Goal: Ask a question

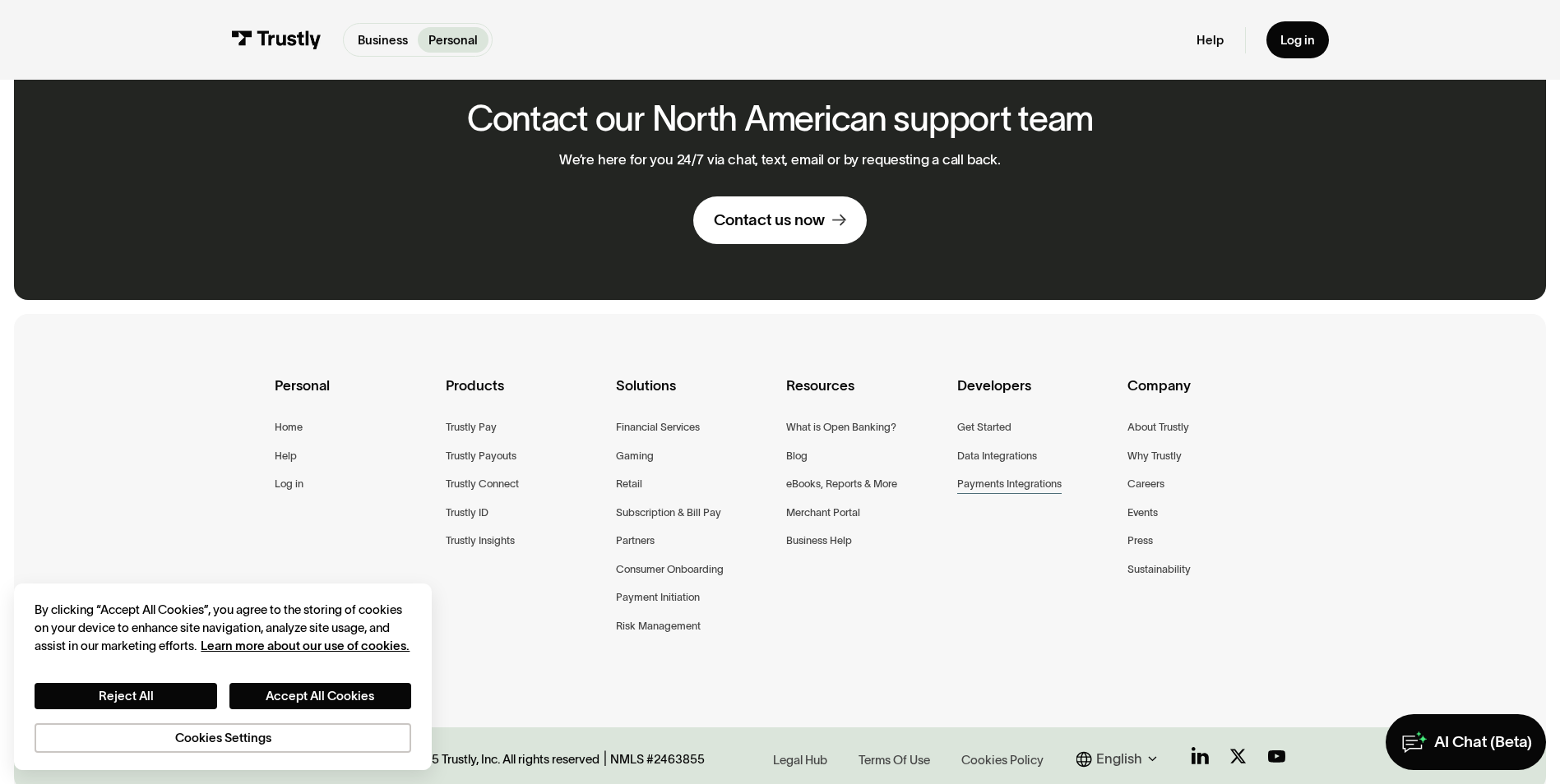
scroll to position [1150, 0]
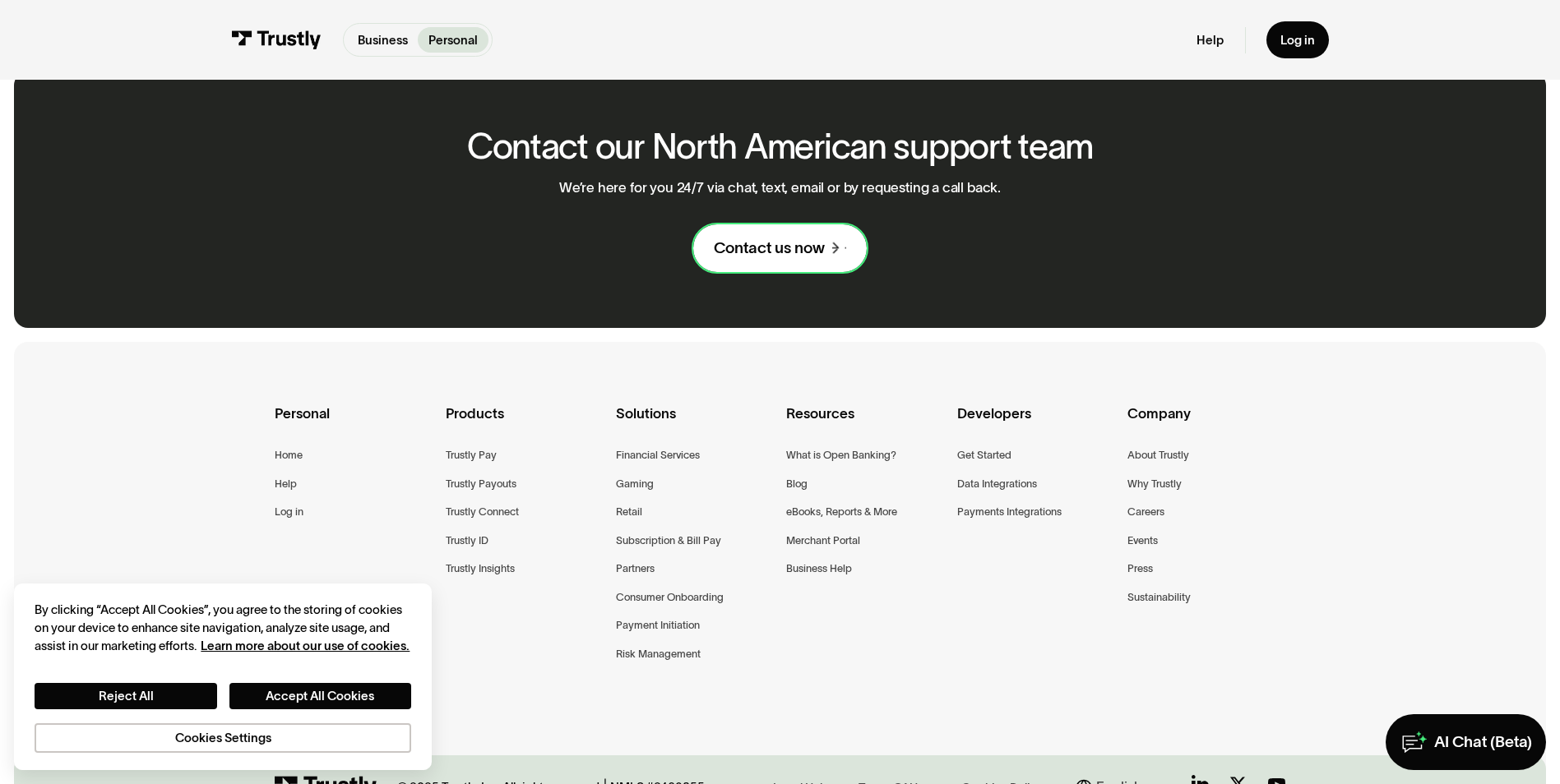
click at [833, 242] on icon at bounding box center [832, 249] width 14 height 14
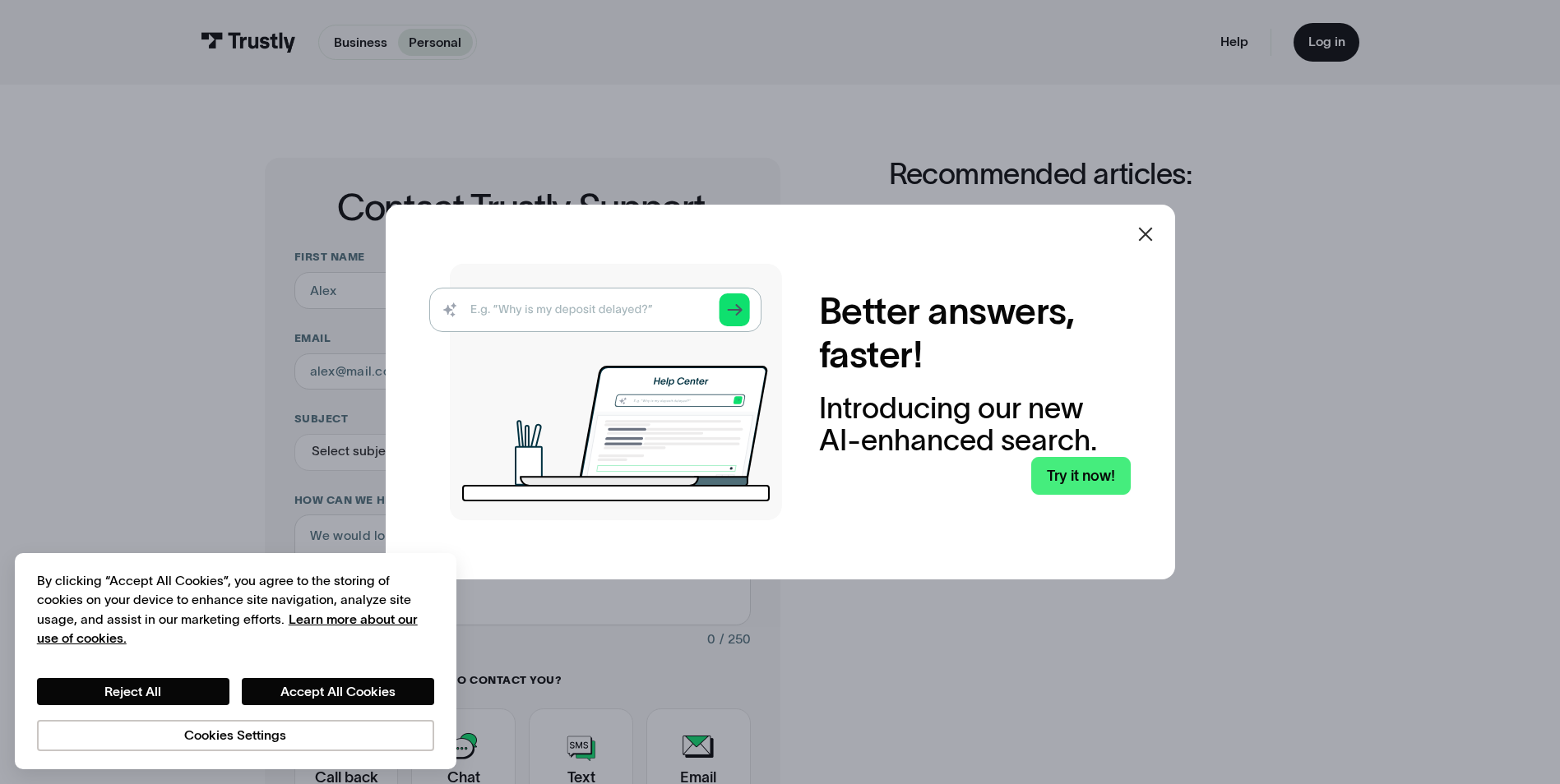
click at [1146, 243] on icon at bounding box center [1146, 234] width 20 height 20
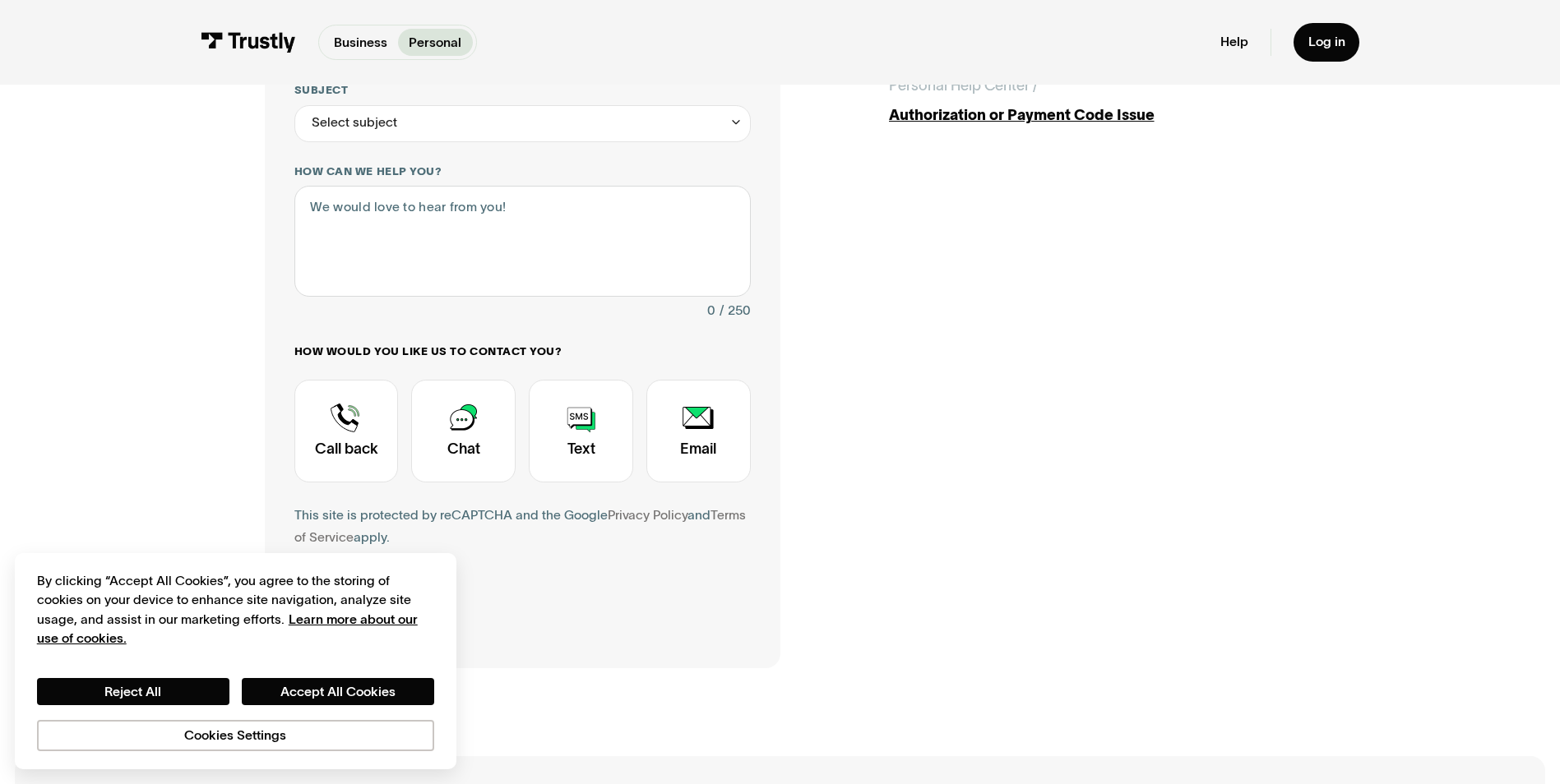
scroll to position [82, 0]
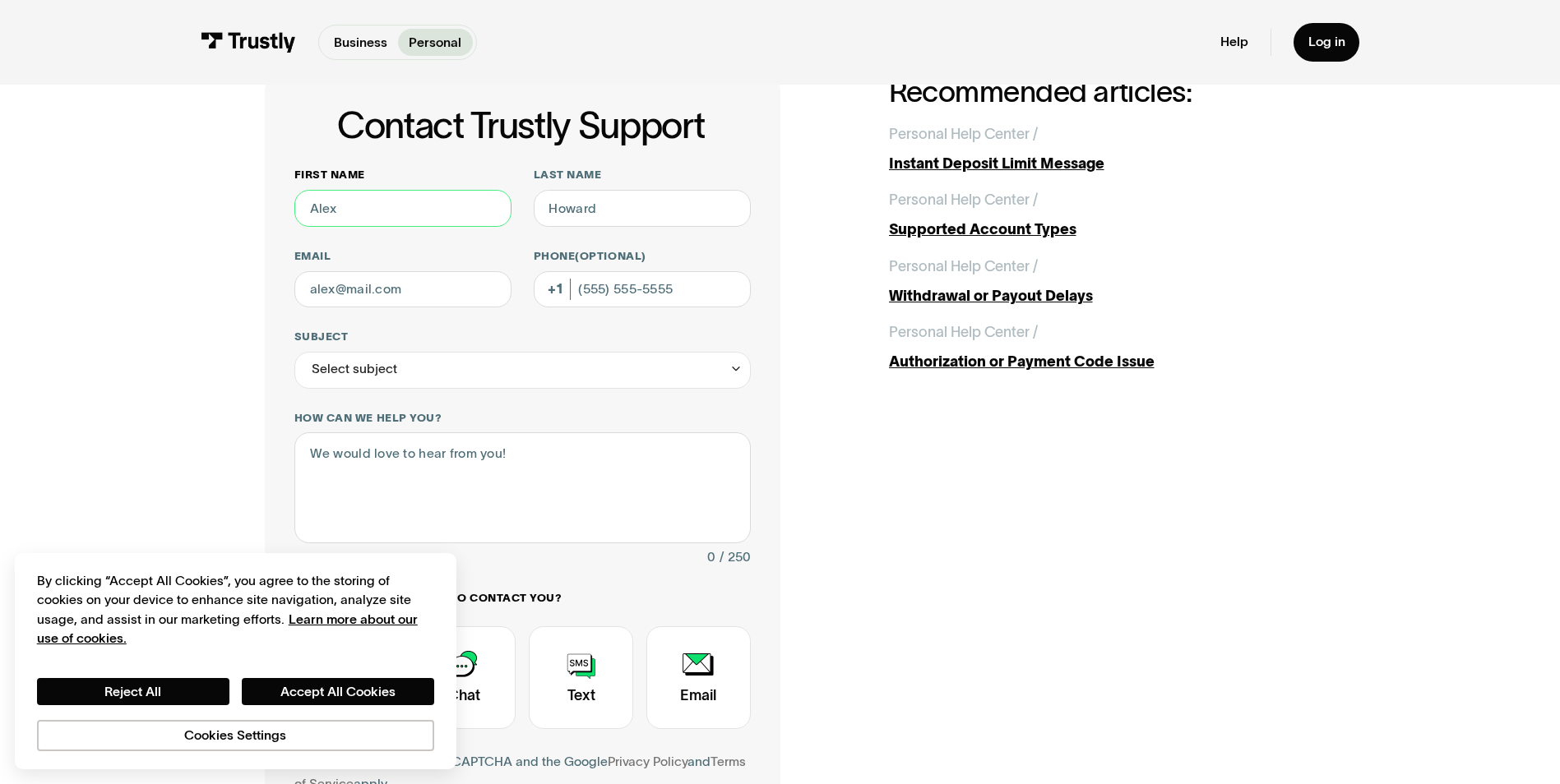
click at [399, 205] on input "First name" at bounding box center [402, 207] width 217 height 37
type input "[PERSON_NAME]"
click at [592, 198] on input "Last name" at bounding box center [641, 207] width 217 height 37
type input "Cichon"
click at [372, 300] on input "Email" at bounding box center [402, 289] width 217 height 37
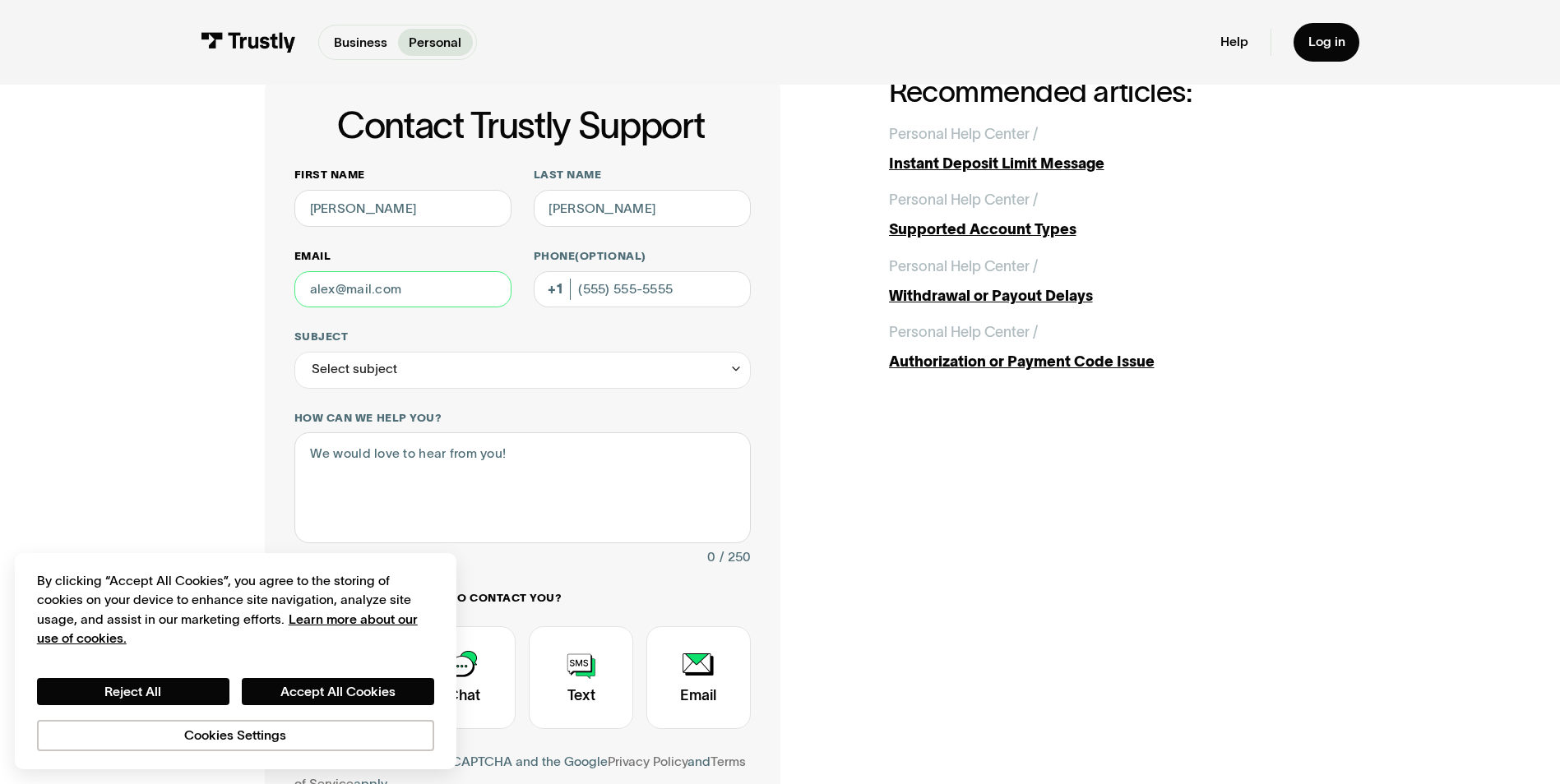
paste input "heatherlcichon@gmail.com"
type input "heatherlcichon@gmail.com"
click at [591, 306] on input "Phone (Optional)" at bounding box center [641, 289] width 217 height 37
type input "(715) 497-9658"
click at [573, 344] on label "Subject" at bounding box center [522, 336] width 457 height 15
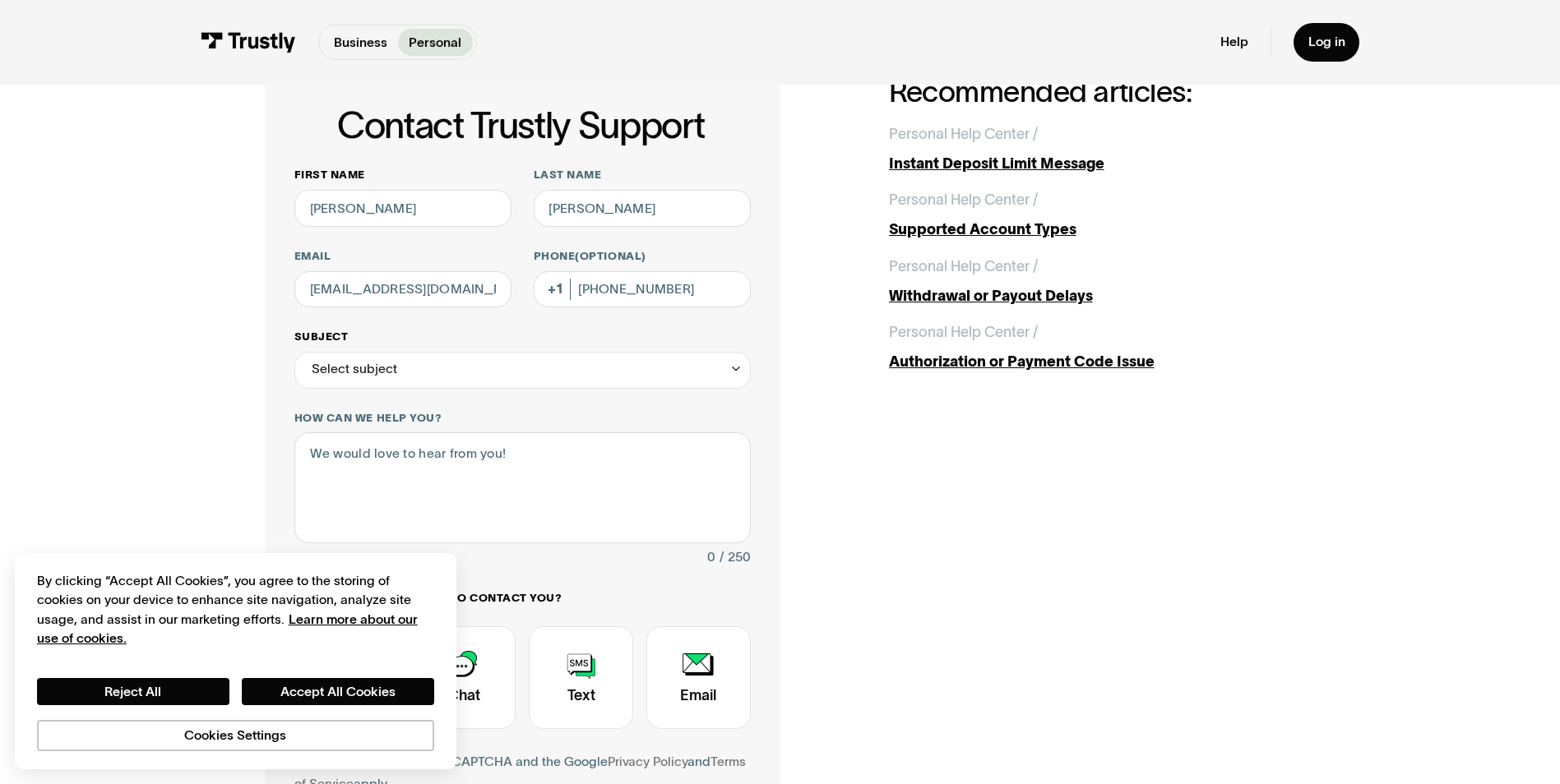
click at [573, 351] on input "Subject" at bounding box center [522, 369] width 457 height 37
click at [596, 358] on div "Select subject" at bounding box center [522, 369] width 457 height 37
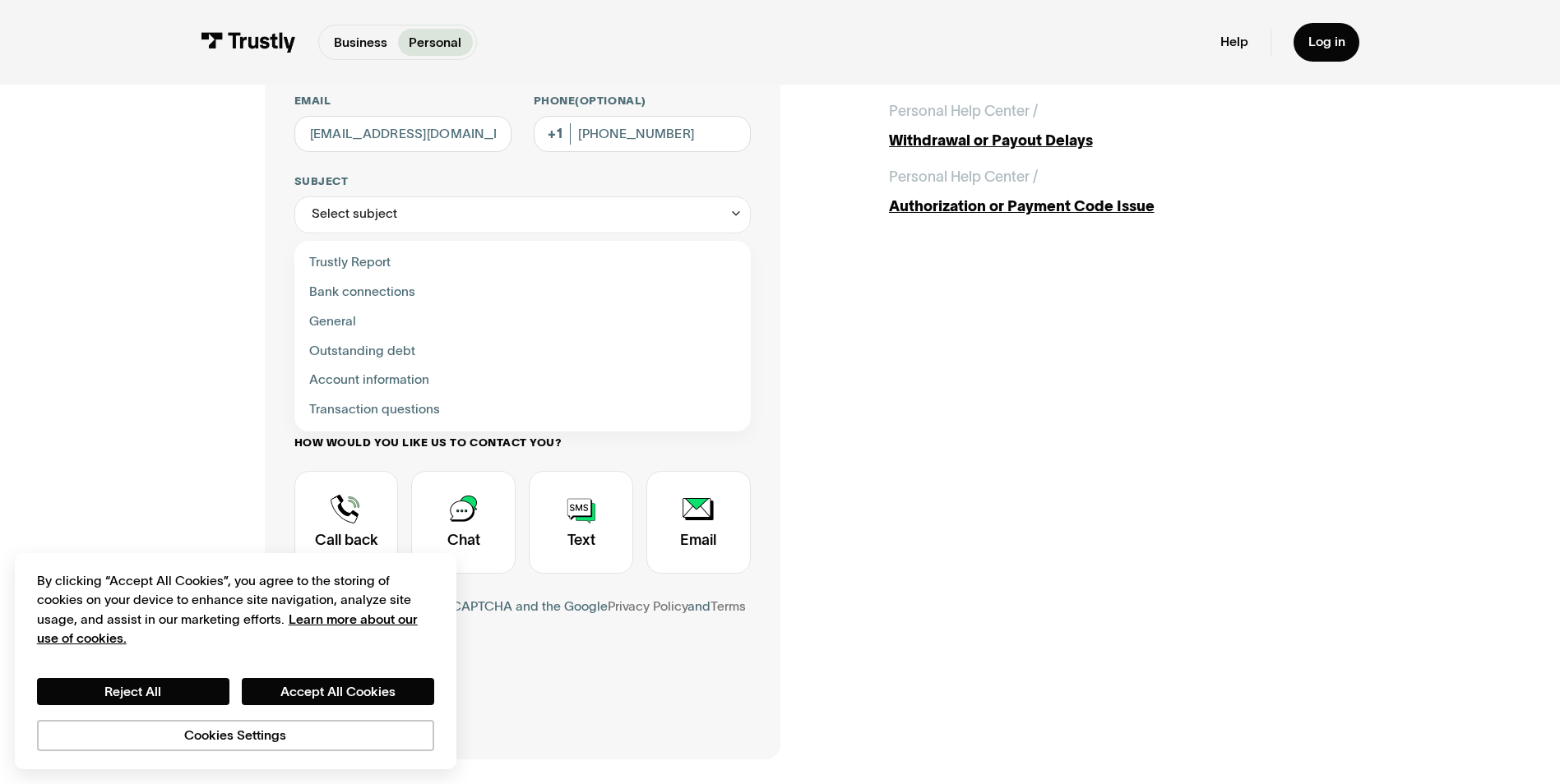
scroll to position [246, 0]
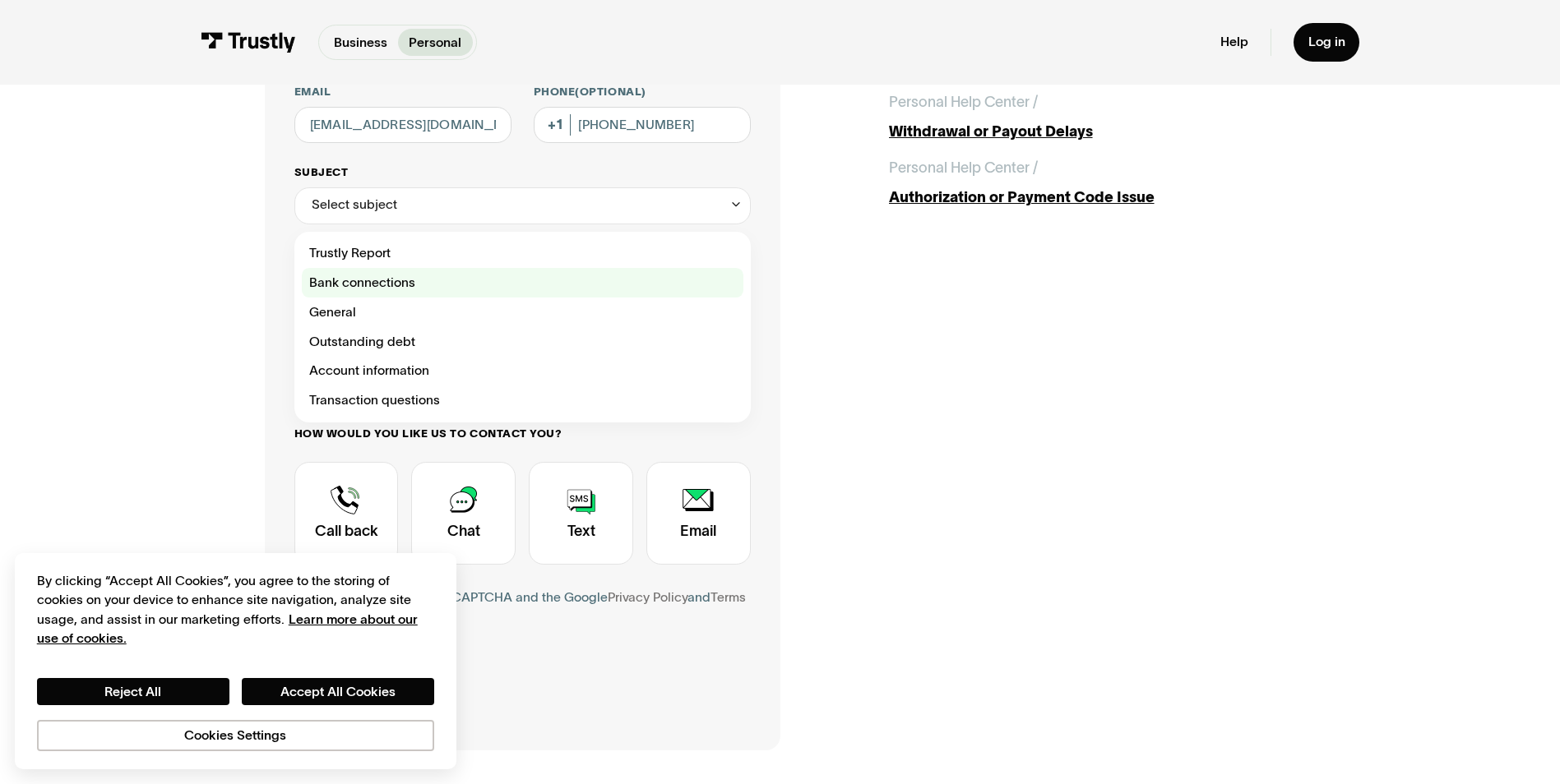
click at [383, 282] on div "Contact Trustly Support" at bounding box center [522, 283] width 442 height 30
type input "**********"
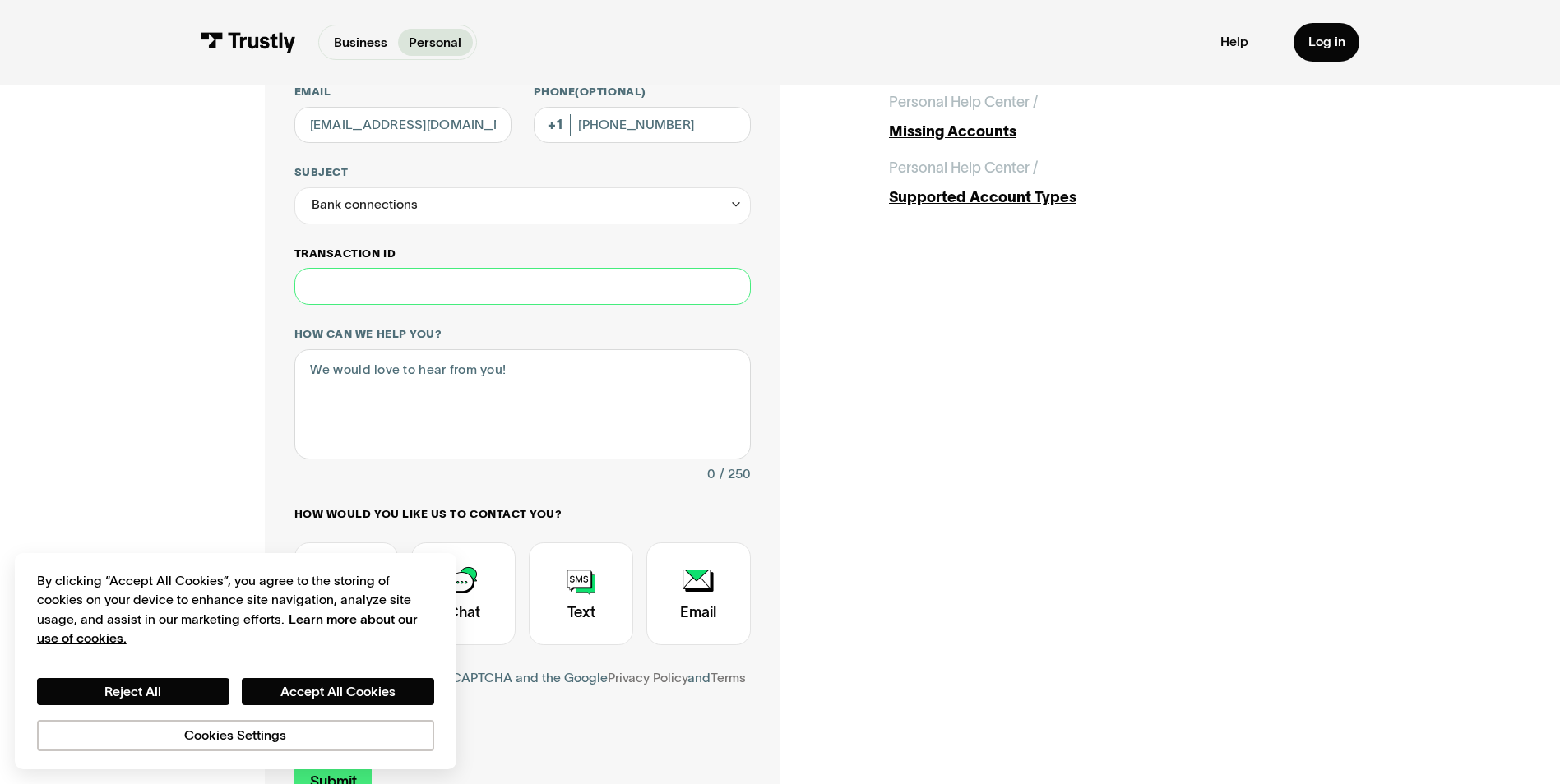
click at [353, 276] on input "Transaction ID" at bounding box center [522, 286] width 457 height 37
type input "*******"
click at [360, 363] on textarea "How can we help you?" at bounding box center [522, 404] width 457 height 110
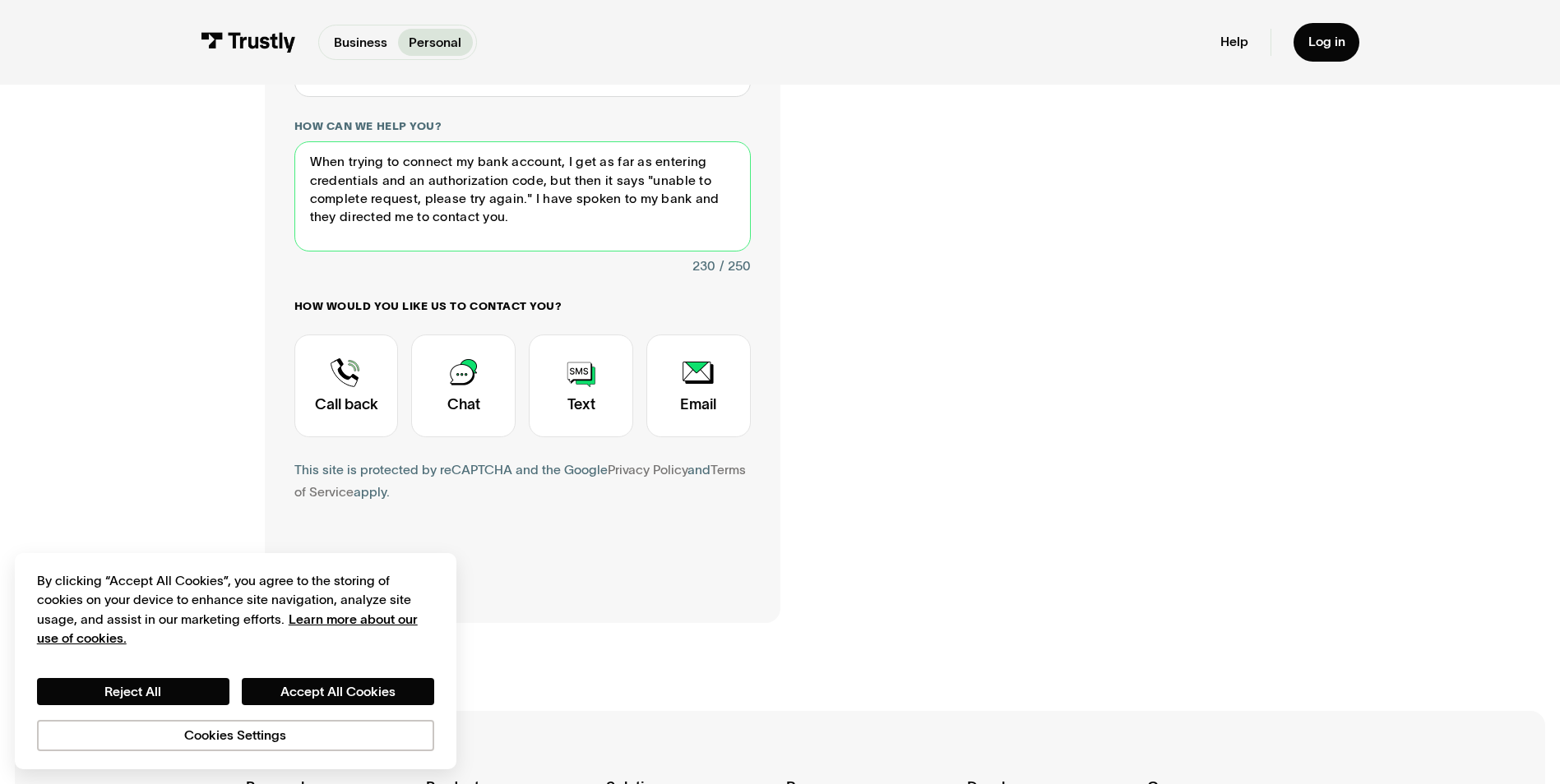
scroll to position [493, 0]
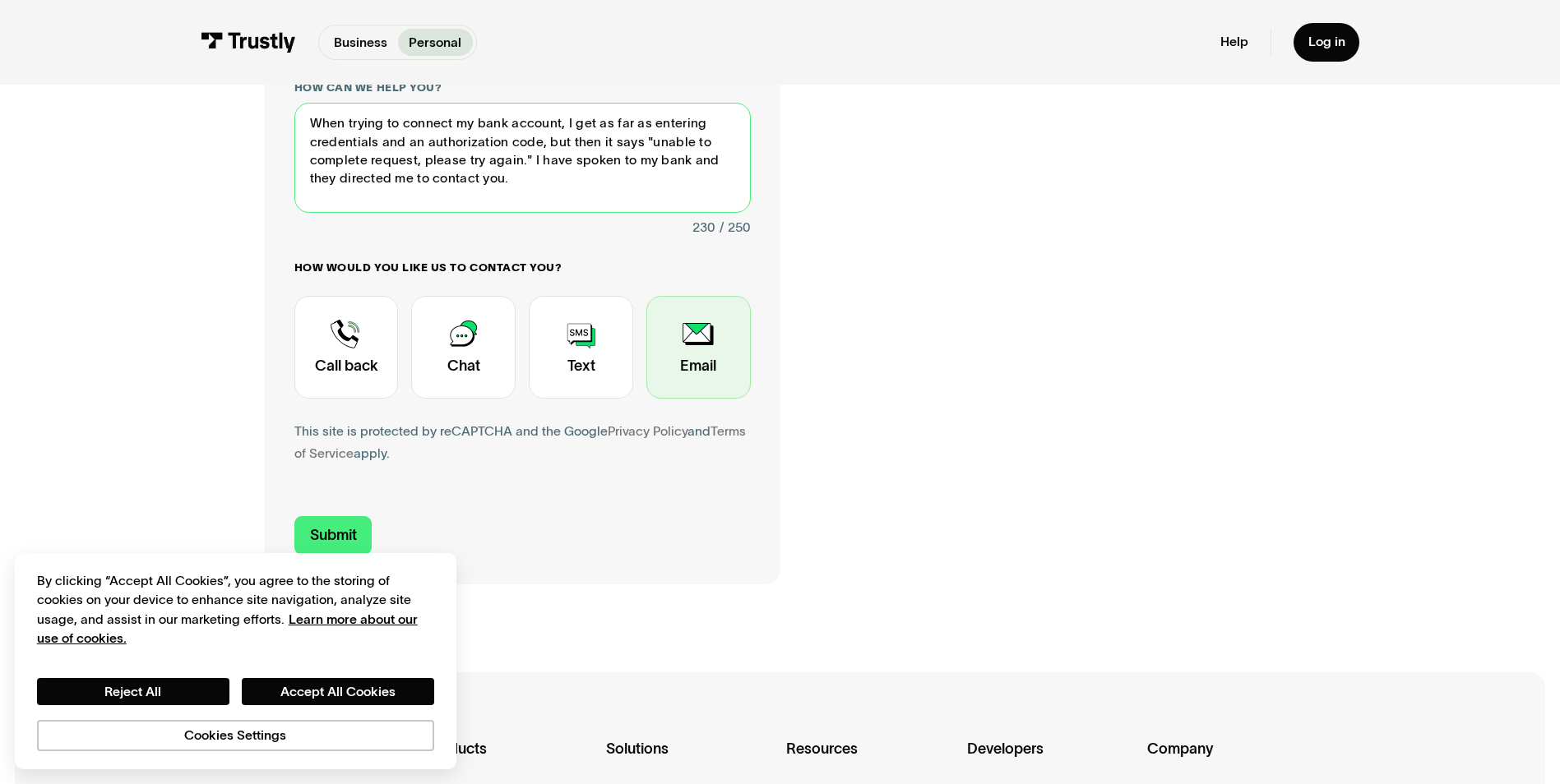
type textarea "When trying to connect my bank account, I get as far as entering credentials an…"
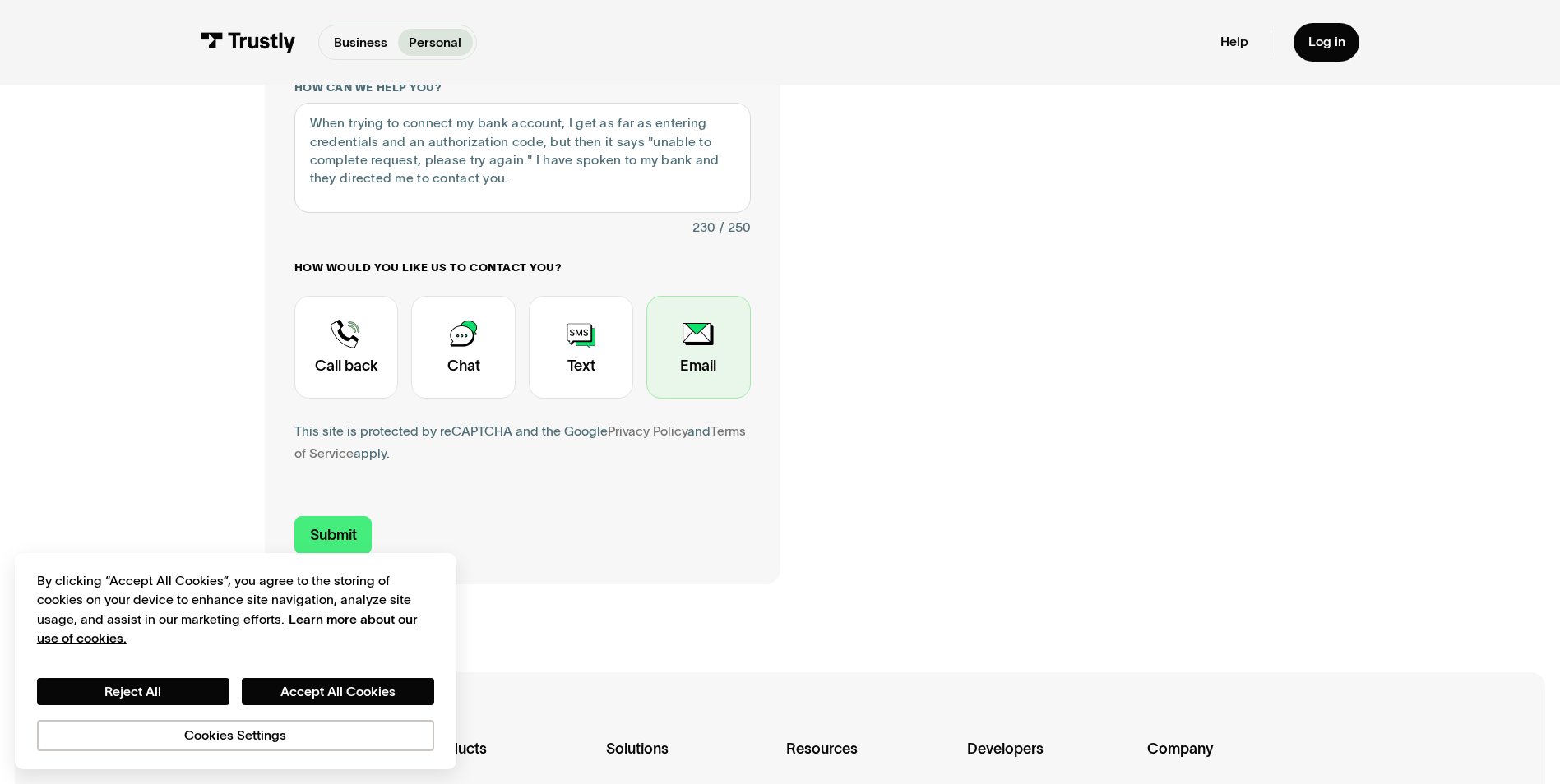
click at [731, 349] on div "Contact Trustly Support" at bounding box center [698, 347] width 104 height 103
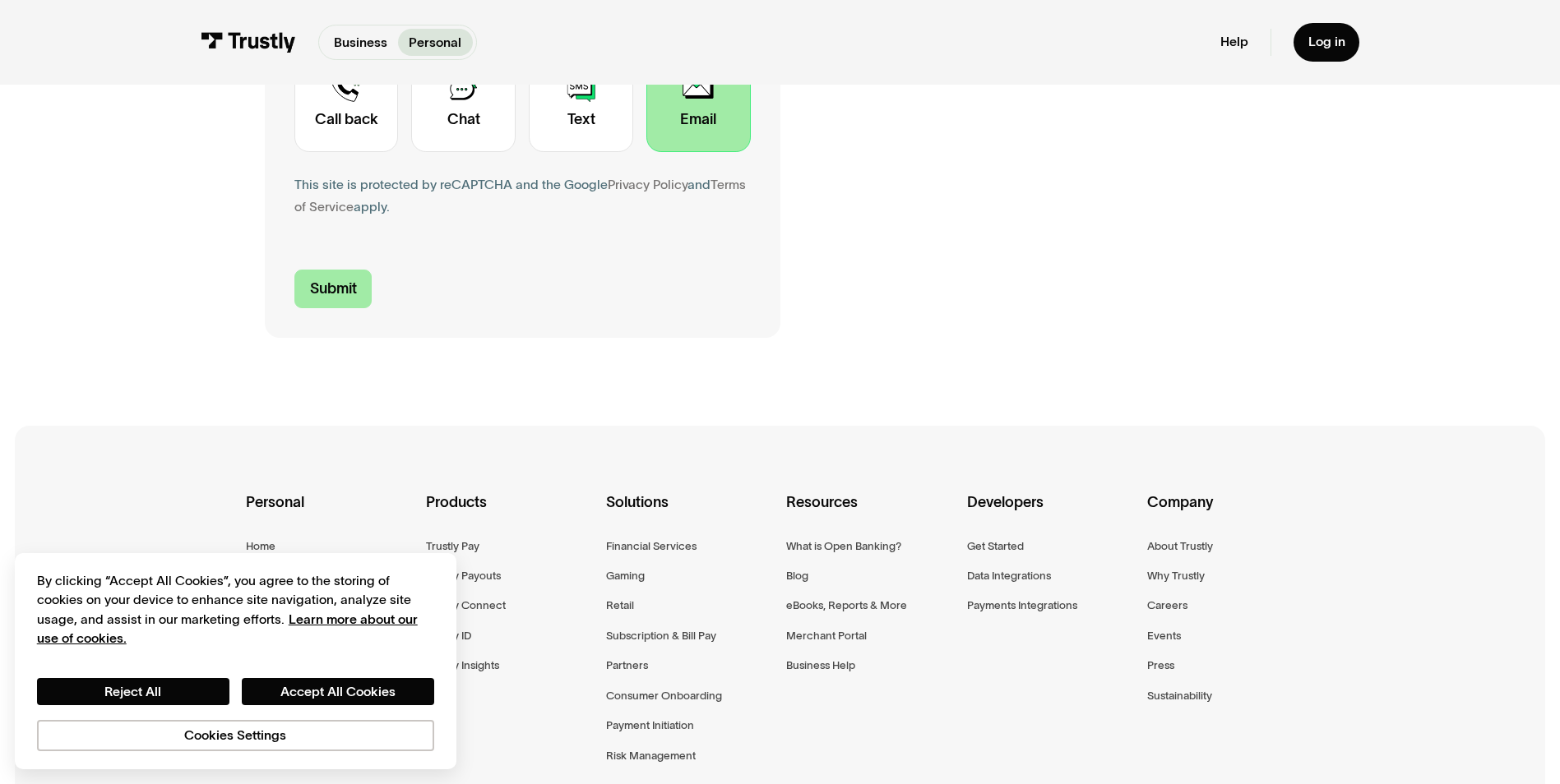
click at [335, 290] on input "Submit" at bounding box center [333, 289] width 78 height 39
type input "+17154979658"
